Goal: Information Seeking & Learning: Learn about a topic

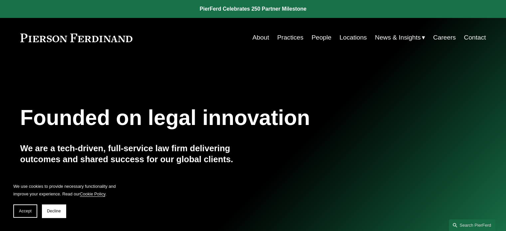
click at [288, 37] on link "Practices" at bounding box center [290, 37] width 26 height 13
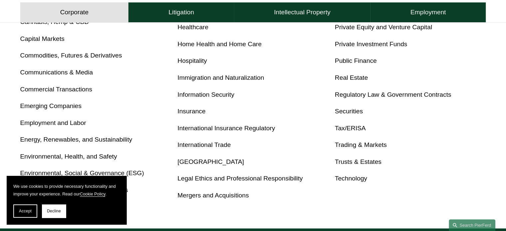
scroll to position [361, 0]
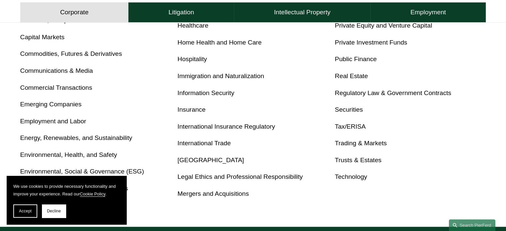
click at [213, 194] on link "Mergers and Acquisitions" at bounding box center [213, 193] width 71 height 7
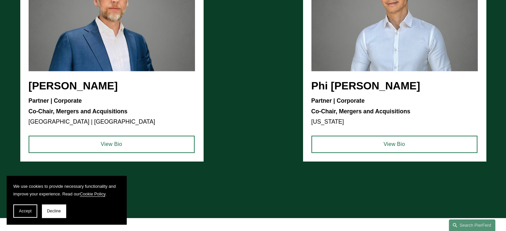
scroll to position [588, 0]
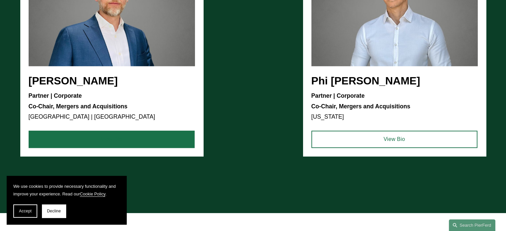
click at [113, 144] on link "View Bio" at bounding box center [112, 139] width 166 height 17
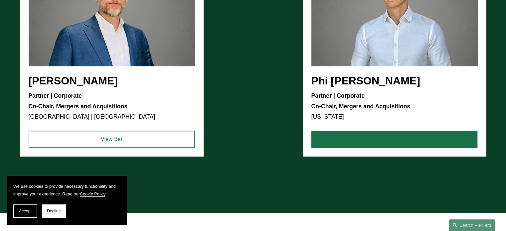
click at [391, 140] on link "View Bio" at bounding box center [395, 139] width 166 height 17
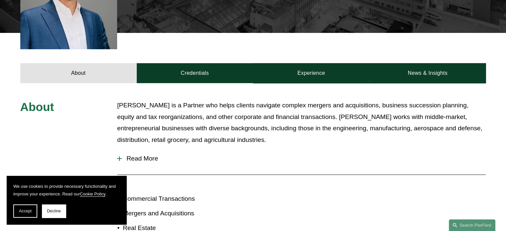
scroll to position [255, 0]
